Goal: Information Seeking & Learning: Learn about a topic

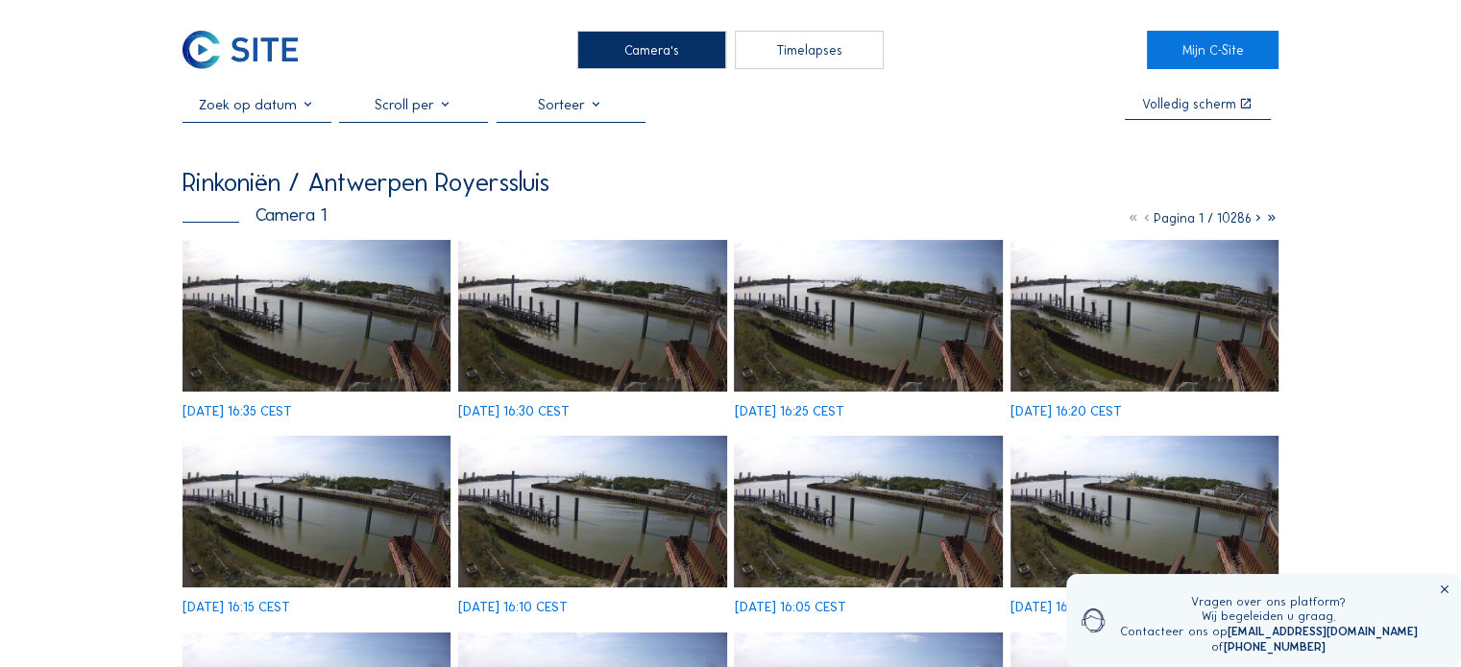
click at [651, 49] on div "Camera's" at bounding box center [651, 50] width 149 height 38
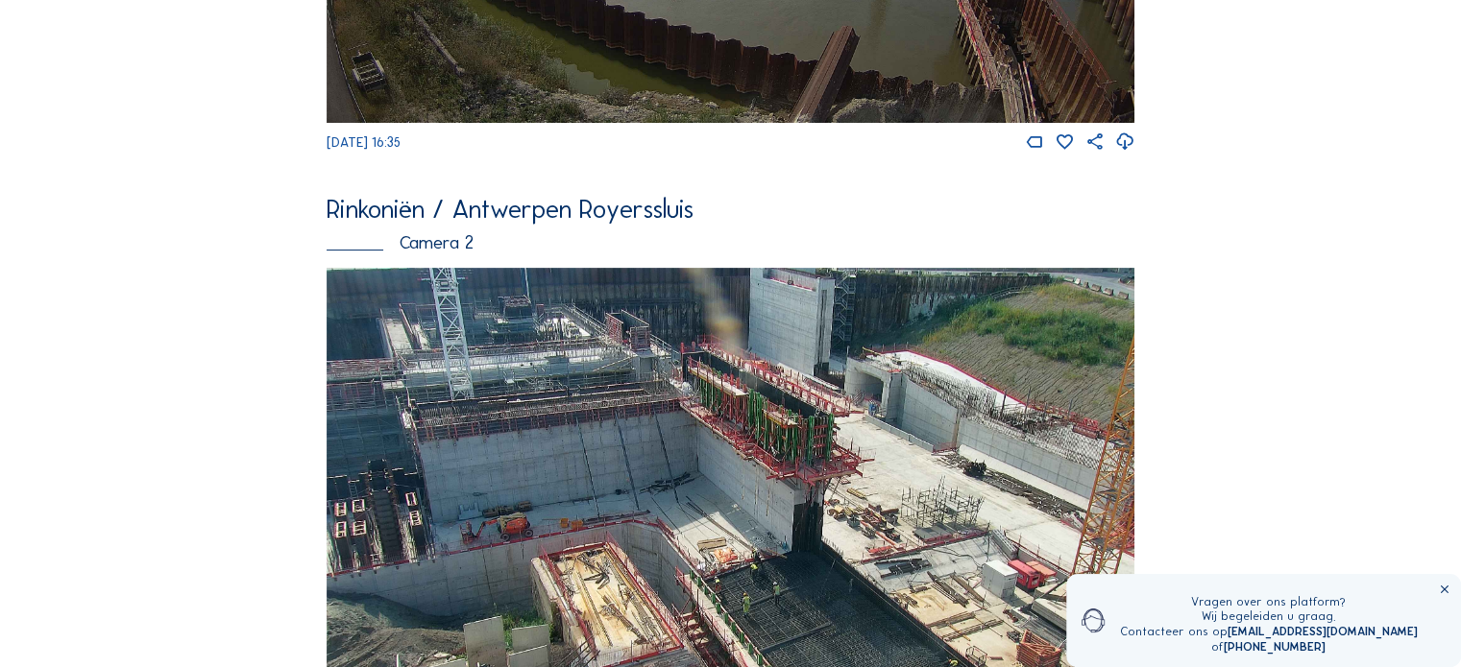
scroll to position [704, 0]
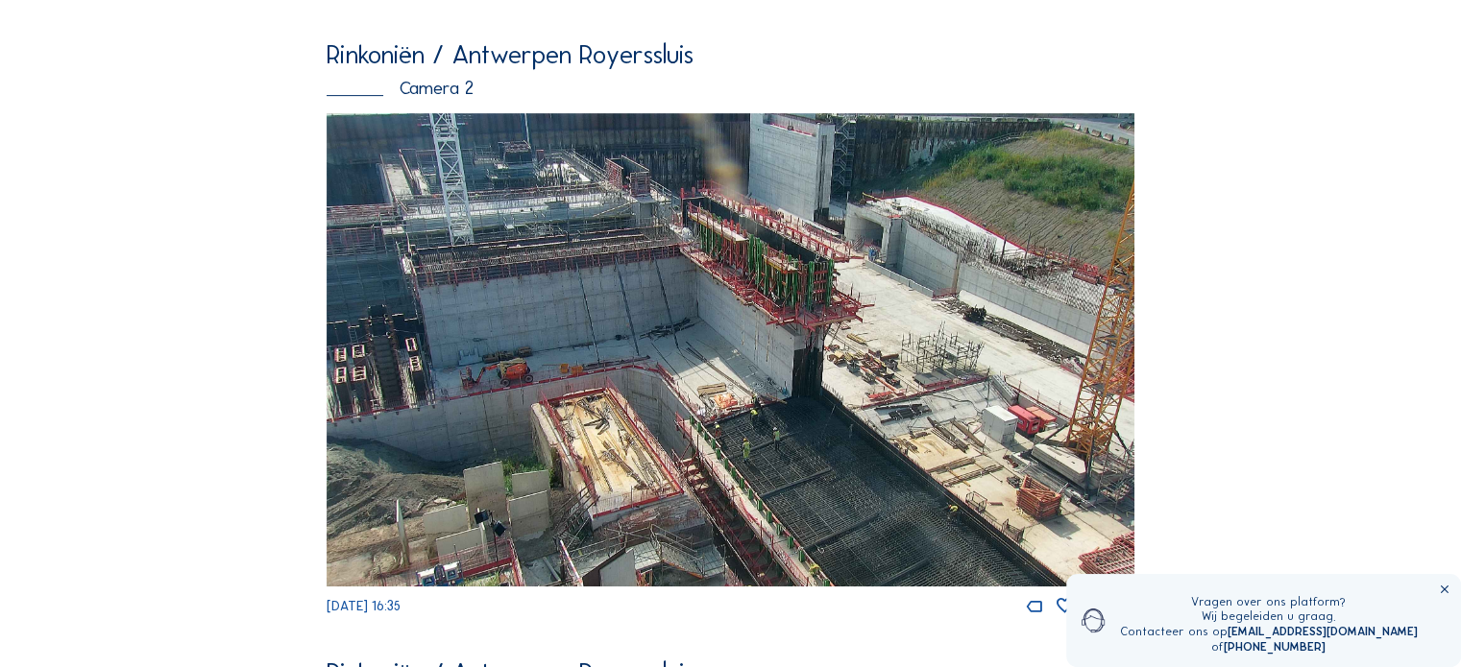
click at [689, 373] on img at bounding box center [731, 349] width 808 height 473
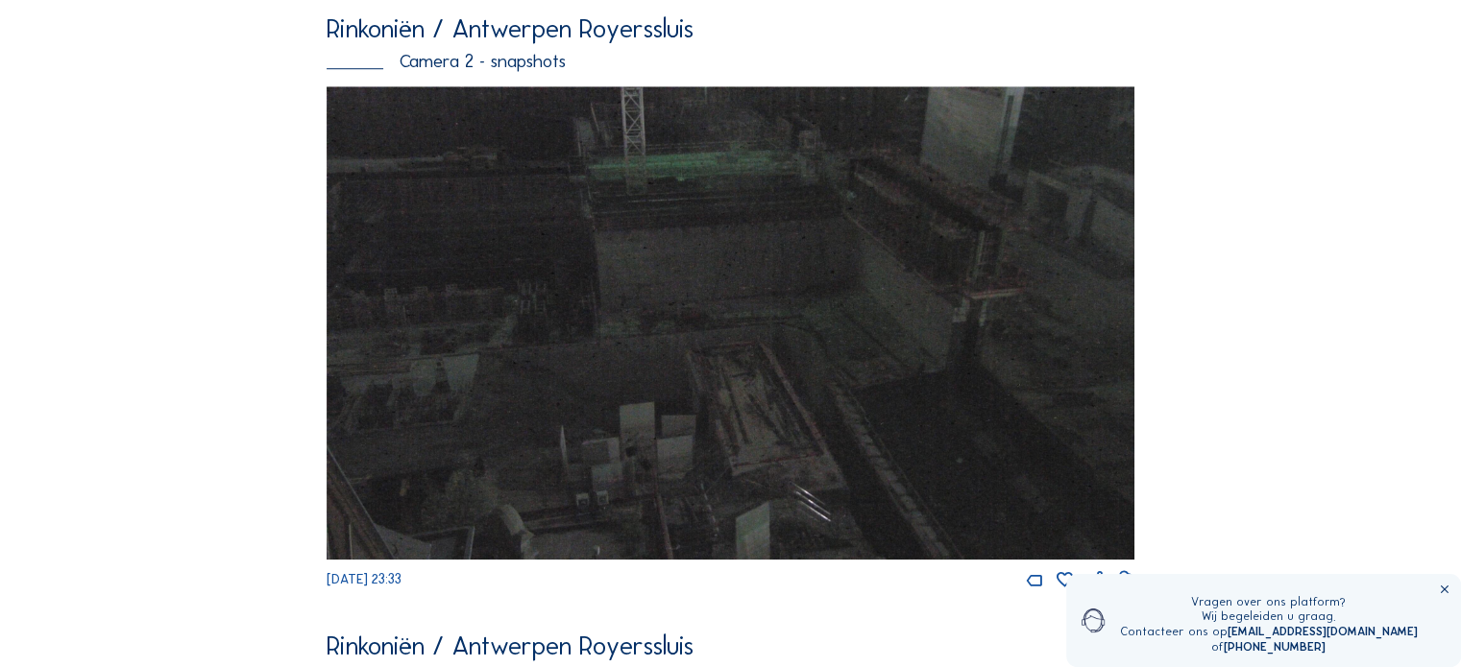
scroll to position [1486, 0]
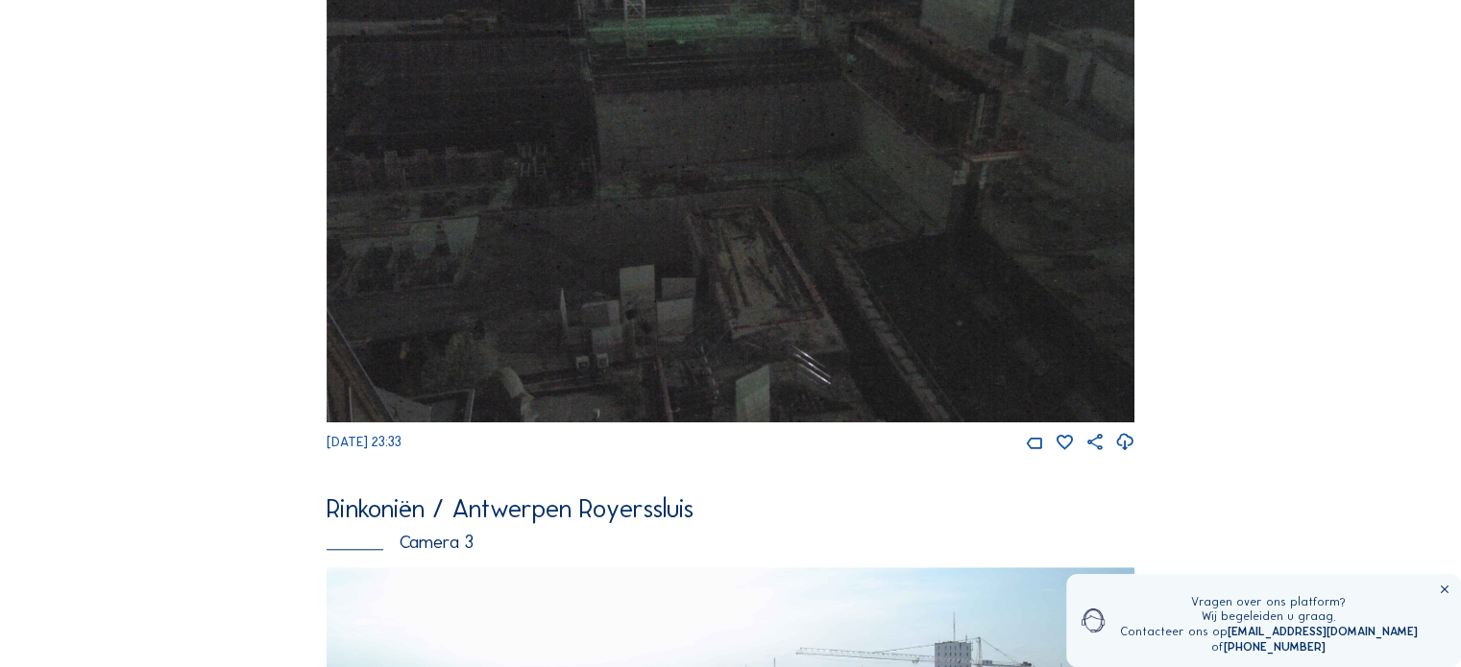
click at [757, 256] on img at bounding box center [731, 185] width 808 height 473
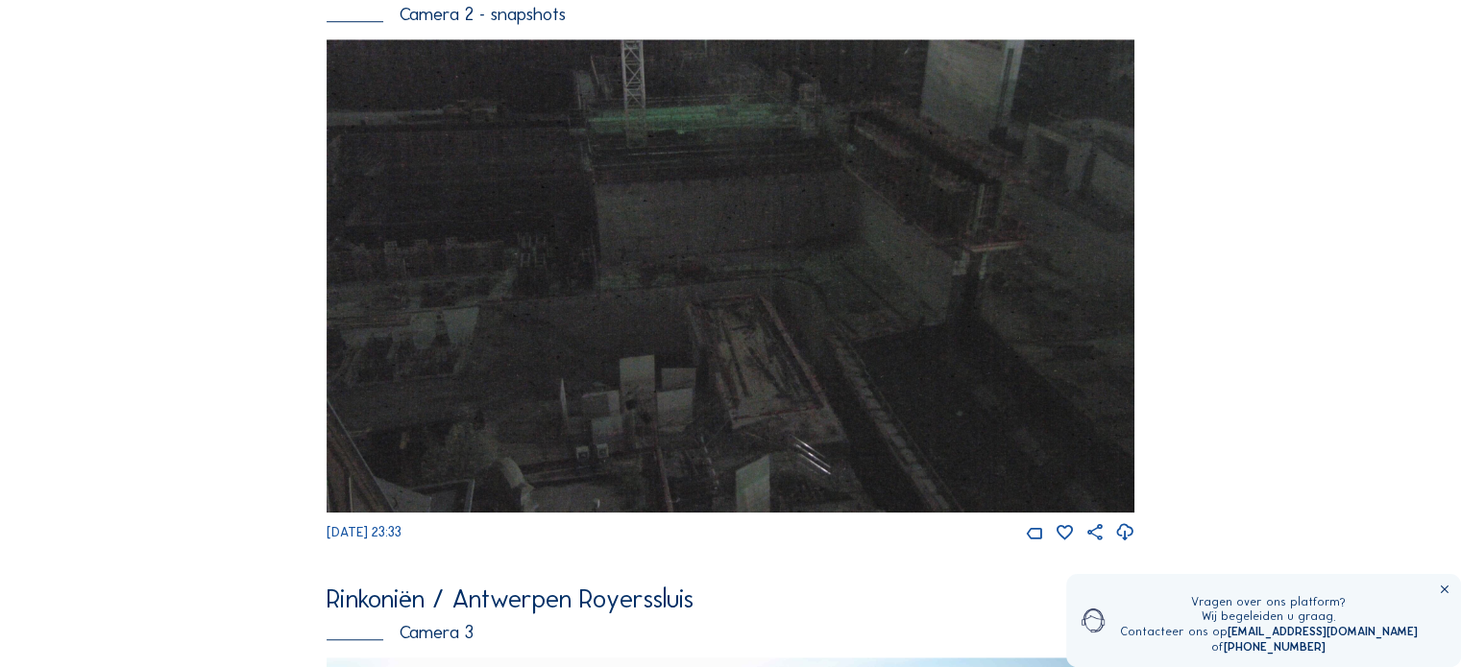
scroll to position [1856, 0]
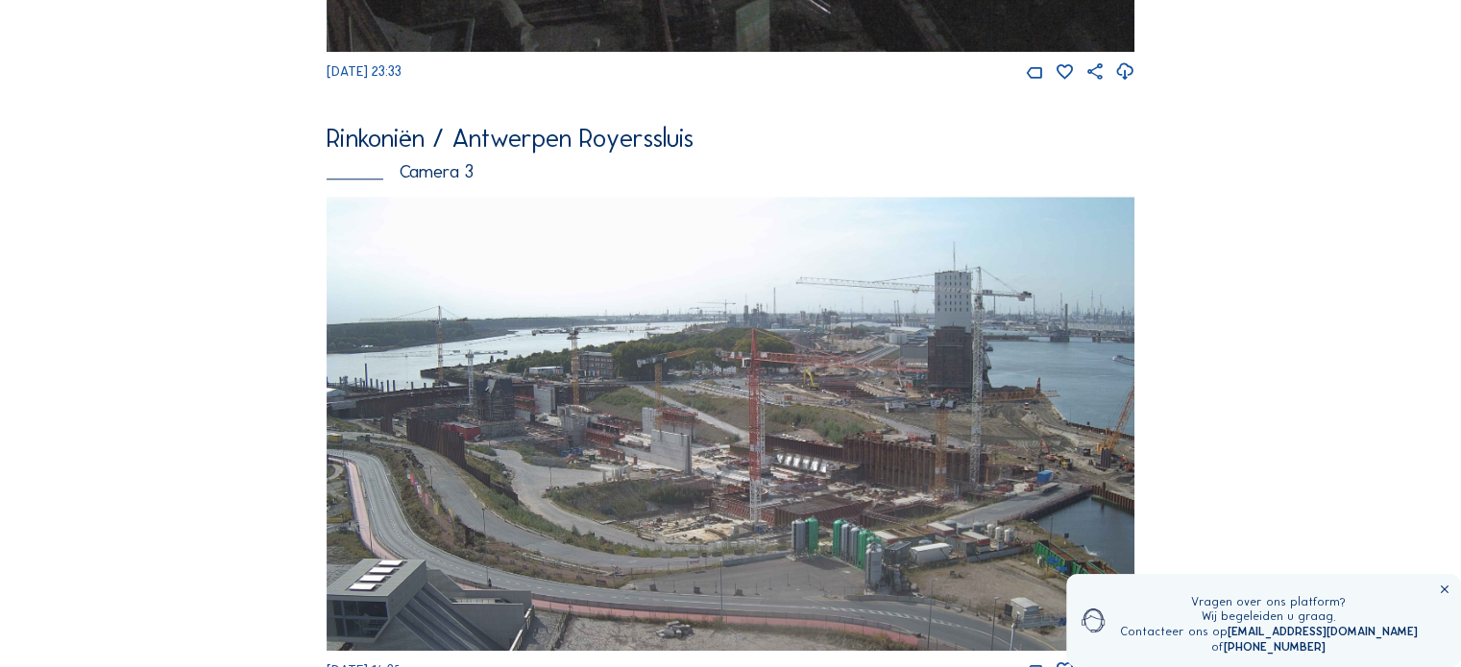
click at [645, 477] on img at bounding box center [731, 424] width 808 height 454
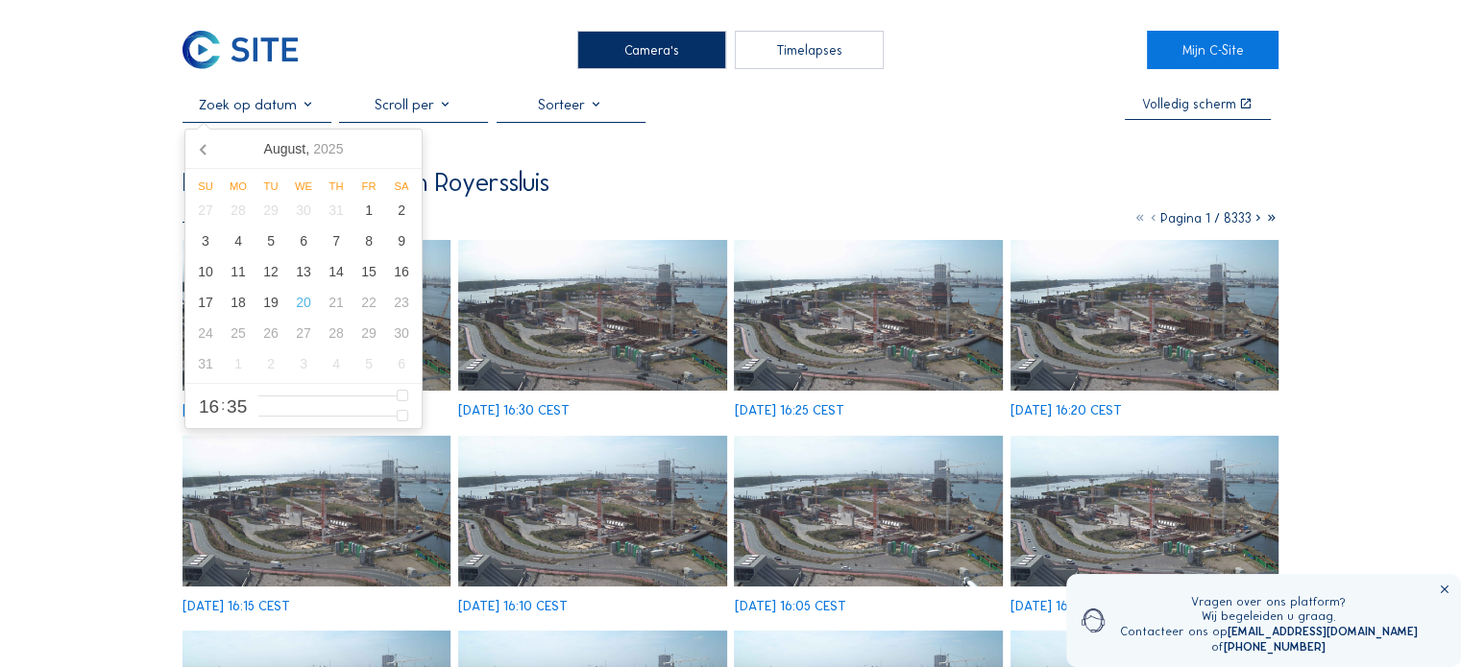
click at [310, 106] on input "text" at bounding box center [256, 104] width 149 height 17
click at [238, 303] on div "18" at bounding box center [238, 302] width 33 height 31
type input "[DATE] 16:35"
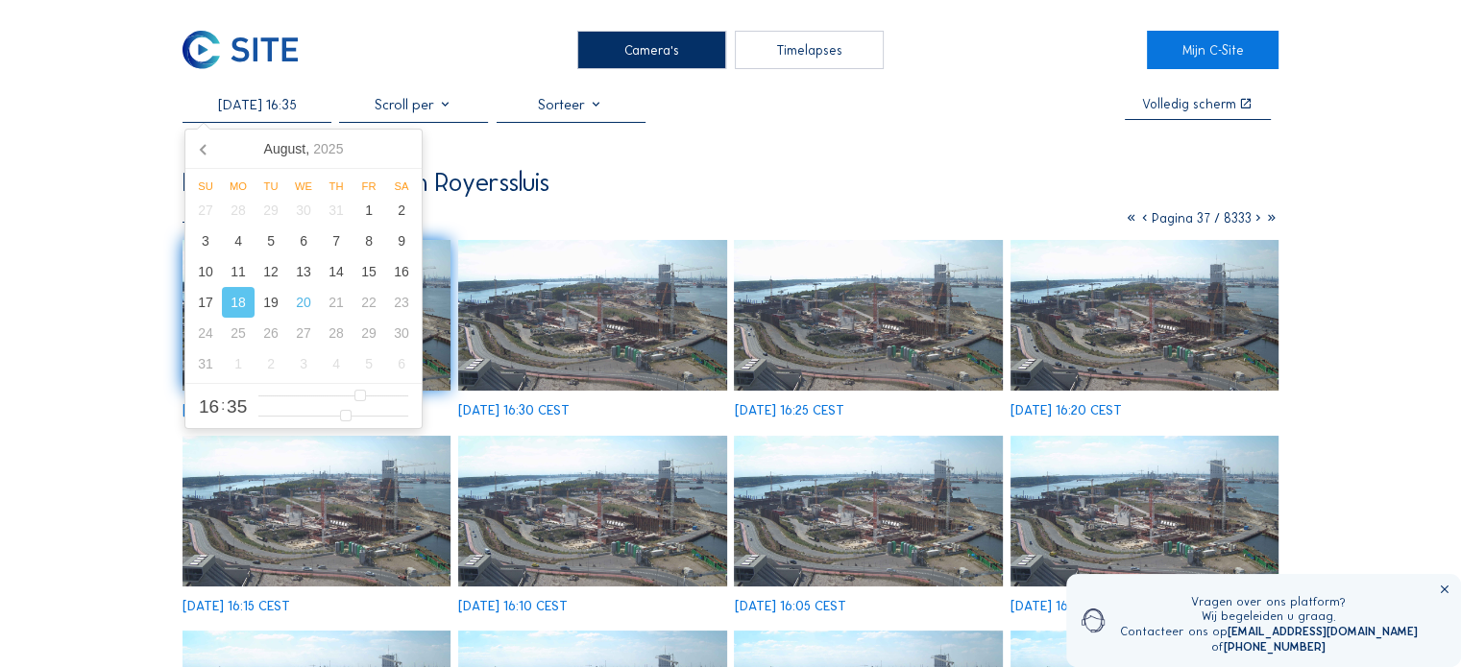
drag, startPoint x: 27, startPoint y: 262, endPoint x: 82, endPoint y: 283, distance: 58.7
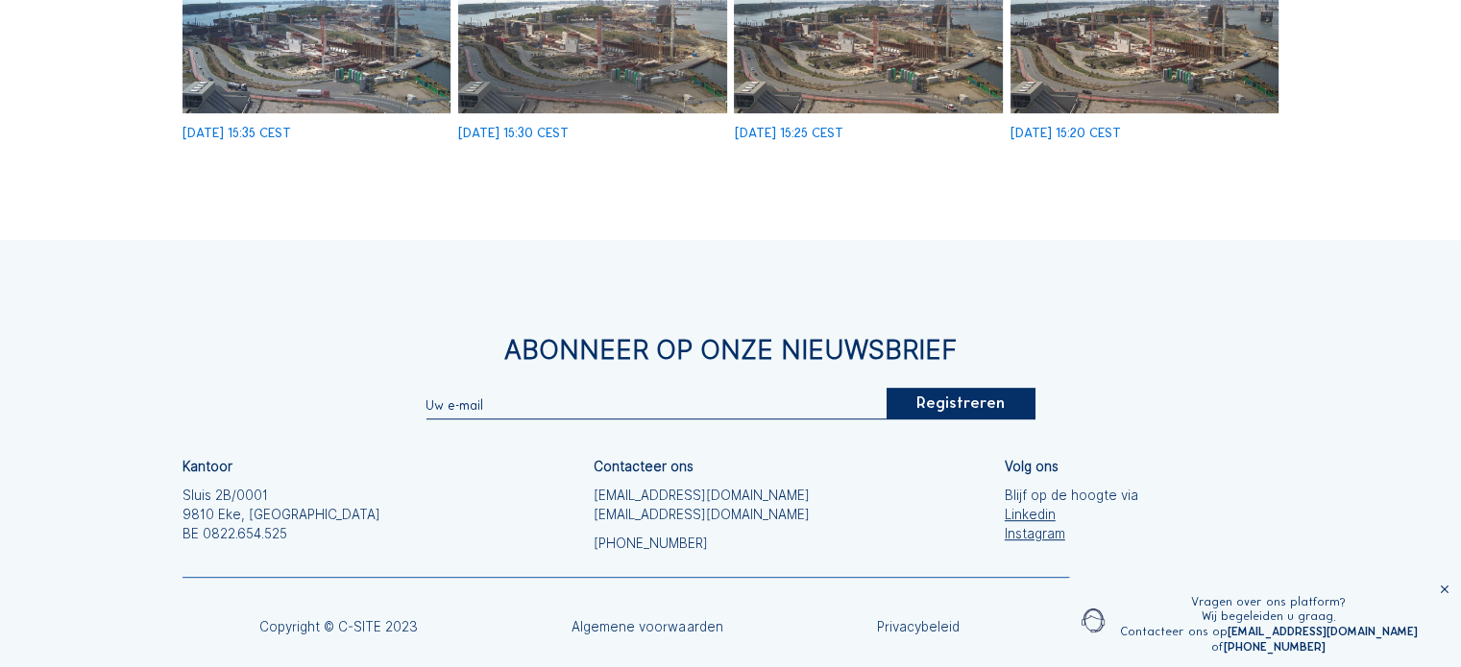
scroll to position [576, 0]
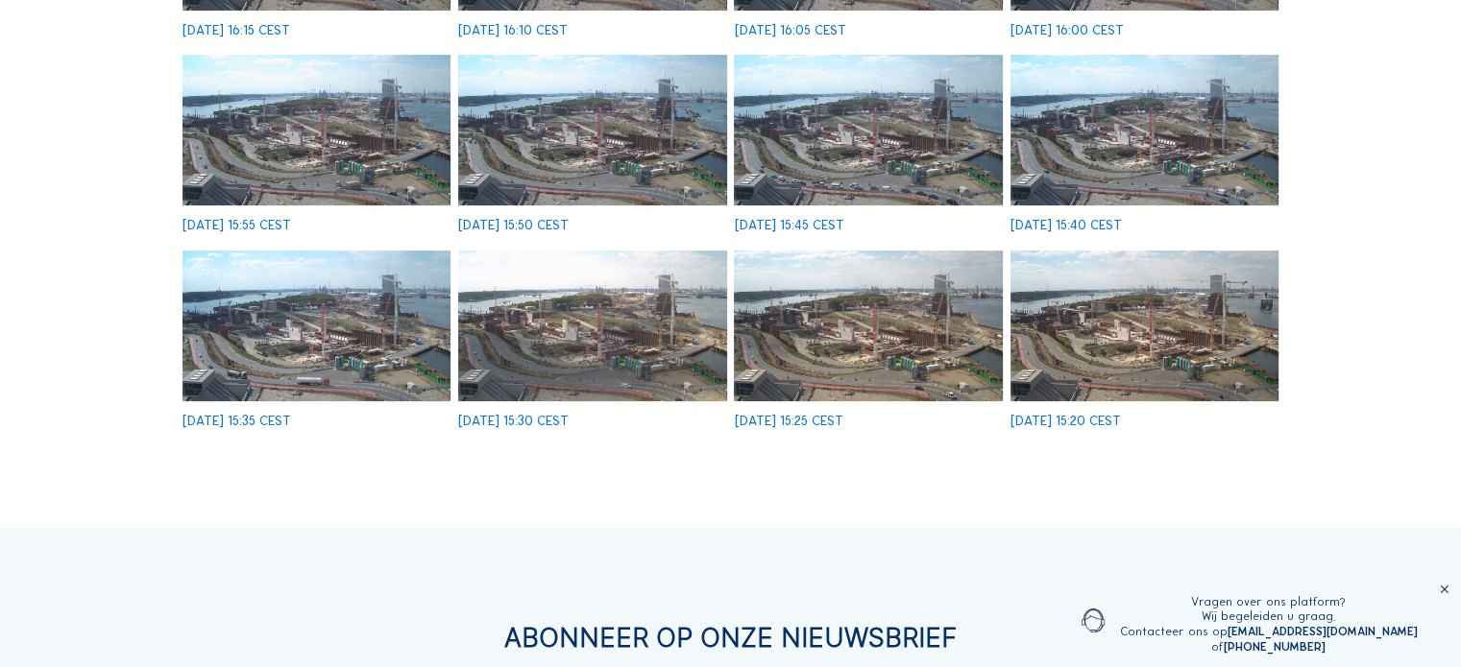
click at [1091, 361] on img at bounding box center [1144, 326] width 268 height 151
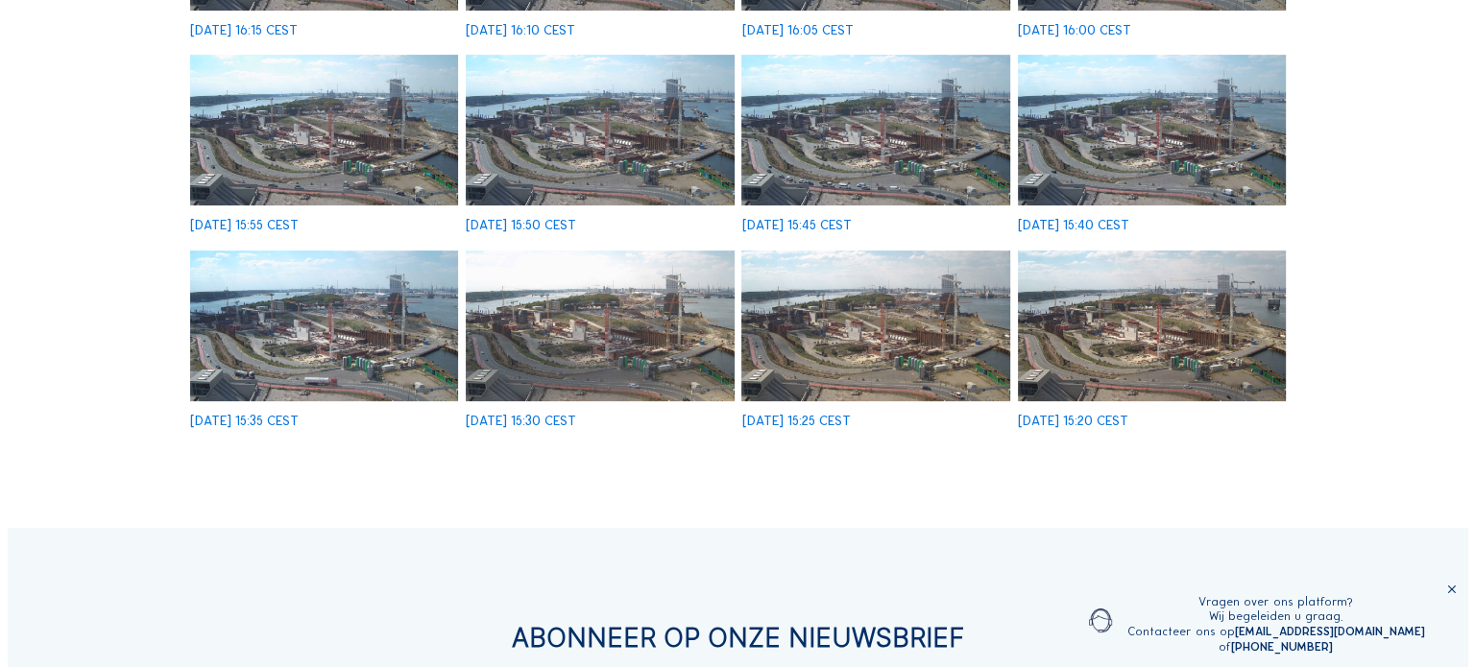
scroll to position [578, 0]
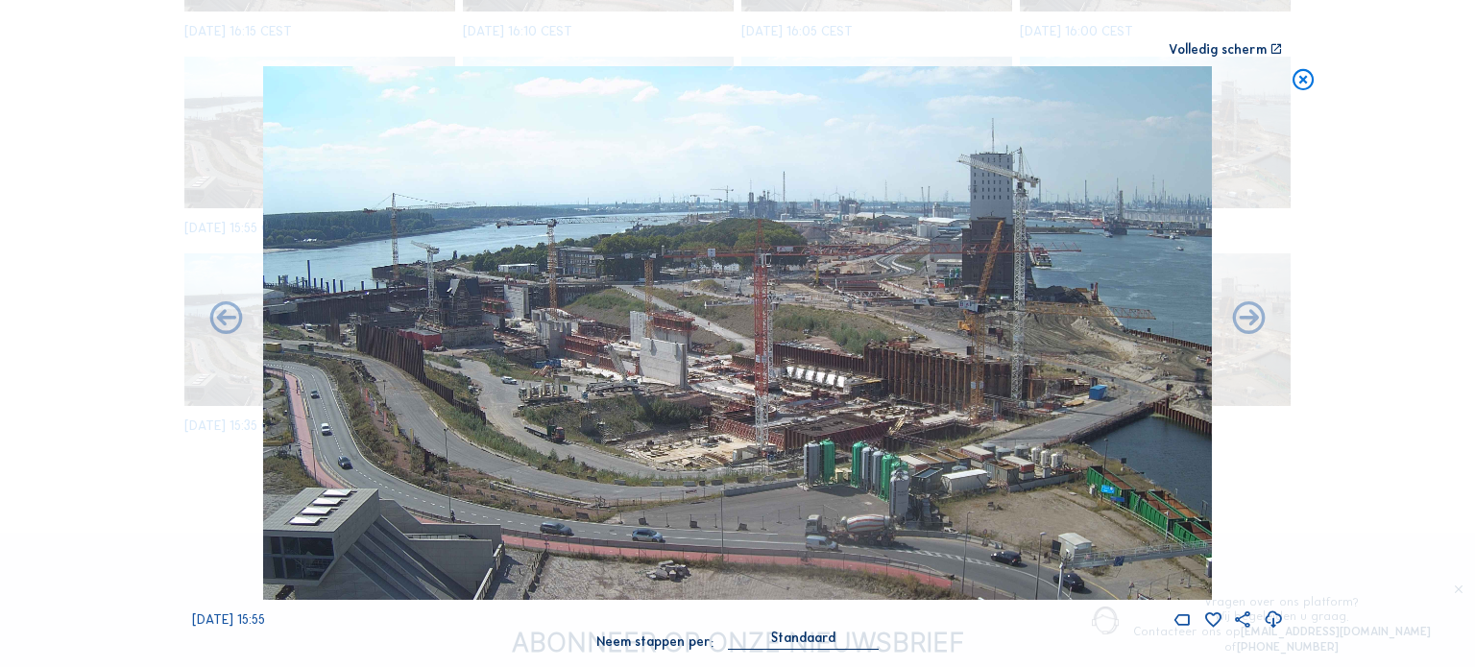
drag, startPoint x: 448, startPoint y: 325, endPoint x: 148, endPoint y: 364, distance: 302.2
click at [148, 364] on div "Scroll om door de tijd te reizen | Druk op de 'Alt'-[PERSON_NAME] + scroll om t…" at bounding box center [737, 333] width 1475 height 667
click at [1274, 47] on icon at bounding box center [1276, 49] width 13 height 13
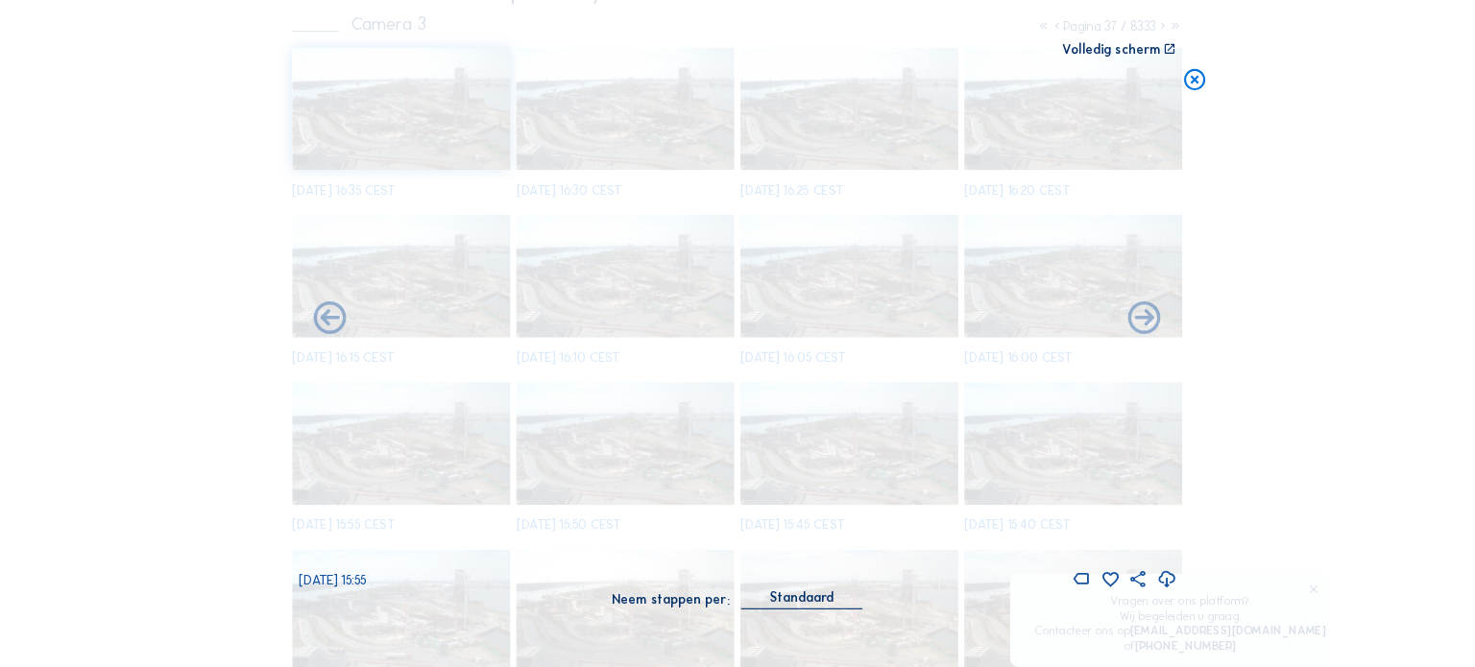
scroll to position [373, 0]
